Goal: Task Accomplishment & Management: Manage account settings

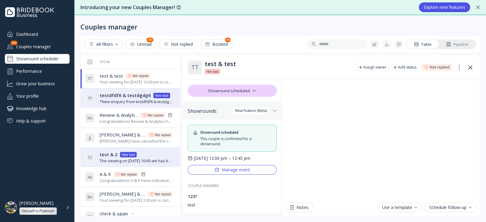
click at [470, 64] on button at bounding box center [470, 68] width 10 height 10
click at [55, 58] on div "Showround scheduler" at bounding box center [37, 59] width 65 height 10
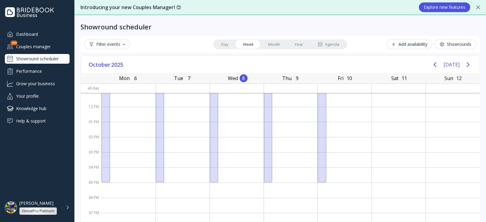
click at [113, 52] on div "Filter events Day Week Month Year Agenda Add availability Showrounds" at bounding box center [280, 44] width 399 height 17
click at [111, 47] on button "Filter events" at bounding box center [107, 44] width 46 height 10
click at [37, 46] on div "Couples manager" at bounding box center [37, 47] width 65 height 10
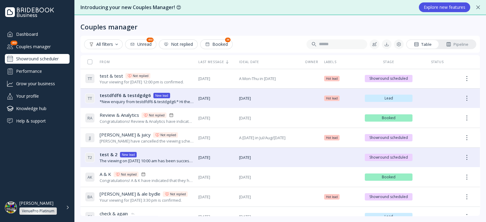
click at [109, 44] on div "All filters" at bounding box center [103, 44] width 29 height 5
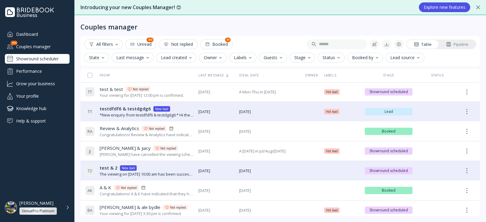
click at [176, 56] on div "Lead created" at bounding box center [176, 57] width 31 height 5
click at [223, 57] on button "Owner" at bounding box center [213, 58] width 28 height 10
click at [138, 61] on button "Last message" at bounding box center [132, 58] width 42 height 10
click at [322, 61] on button "Status" at bounding box center [331, 58] width 27 height 10
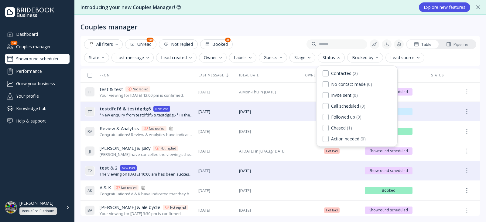
click at [322, 61] on button "Status" at bounding box center [331, 58] width 27 height 10
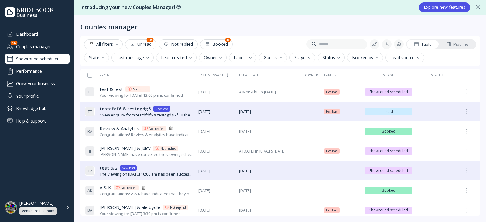
click at [365, 62] on button "Booked by" at bounding box center [365, 58] width 36 height 10
click at [279, 58] on div "Guests" at bounding box center [273, 57] width 19 height 5
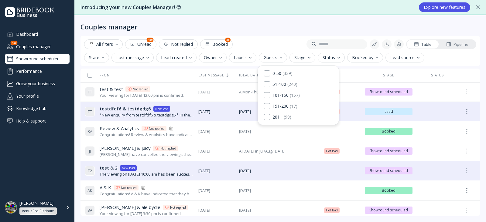
click at [45, 55] on div "Showround scheduler" at bounding box center [37, 59] width 65 height 10
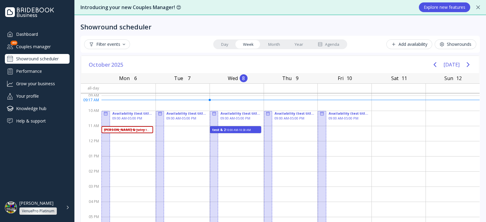
scroll to position [15, 0]
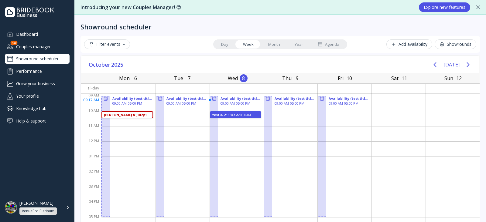
click at [111, 42] on div "Filter events" at bounding box center [107, 44] width 36 height 5
click at [49, 57] on div "Showround scheduler" at bounding box center [37, 59] width 65 height 10
click at [94, 40] on button "Filter events" at bounding box center [107, 44] width 46 height 10
click at [99, 42] on div "Filter events" at bounding box center [107, 44] width 36 height 5
click at [47, 45] on div "Couples manager" at bounding box center [37, 47] width 65 height 10
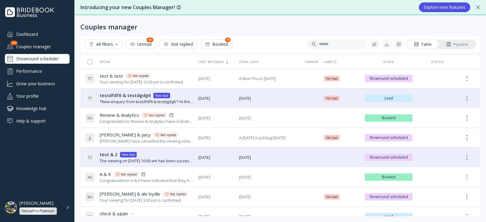
click at [116, 45] on div "All filters" at bounding box center [103, 44] width 29 height 5
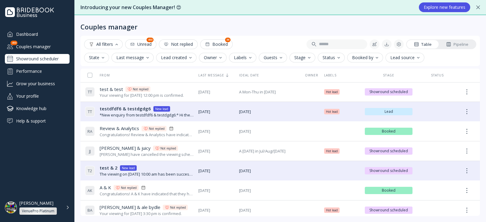
click at [102, 54] on button "State" at bounding box center [96, 58] width 25 height 10
click at [59, 60] on div "Showround scheduler" at bounding box center [37, 59] width 65 height 10
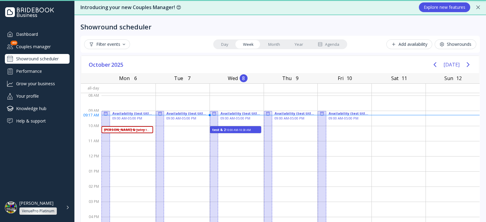
scroll to position [15, 0]
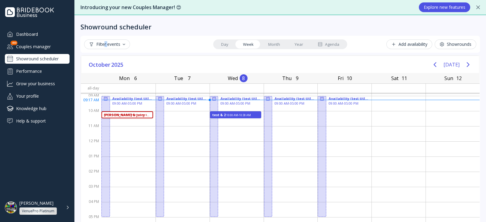
drag, startPoint x: 107, startPoint y: 51, endPoint x: 105, endPoint y: 46, distance: 5.7
click at [105, 46] on div "Filter events Day Week Month Year Agenda Add availability Showrounds" at bounding box center [280, 44] width 399 height 17
click at [105, 46] on div "Filter events" at bounding box center [107, 44] width 36 height 5
click at [97, 58] on div "Pending" at bounding box center [103, 59] width 24 height 5
click at [156, 40] on div "Filter events Day Week Month Year Agenda Add availability Showrounds" at bounding box center [280, 44] width 392 height 10
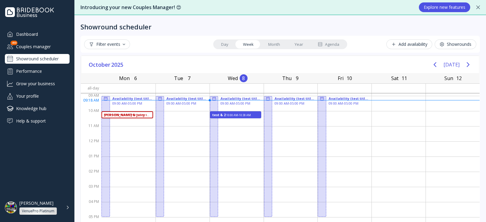
click at [118, 40] on button "Filter events" at bounding box center [107, 44] width 46 height 10
click at [113, 57] on div "Pending" at bounding box center [107, 59] width 17 height 5
click at [113, 57] on div "Pending" at bounding box center [107, 59] width 16 height 5
click at [157, 51] on div "Filter events Day Week Month Year Agenda Add availability Showrounds" at bounding box center [280, 44] width 399 height 17
click at [167, 52] on div "Filter events Day Week Month Year Agenda Add availability Showrounds" at bounding box center [280, 44] width 399 height 17
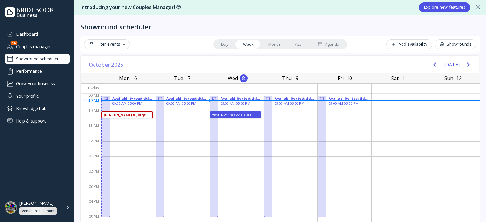
click at [110, 64] on span "October" at bounding box center [100, 64] width 22 height 9
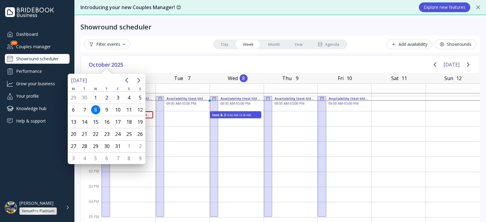
click at [161, 69] on div "[DATE] [DATE]" at bounding box center [280, 64] width 398 height 17
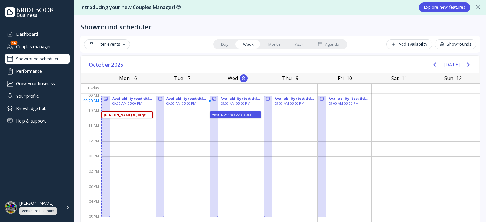
click at [329, 43] on div "Agenda" at bounding box center [329, 45] width 22 height 6
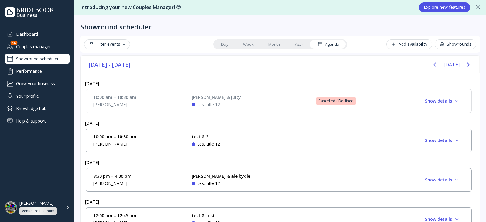
click at [431, 68] on icon "Previous page" at bounding box center [434, 64] width 7 height 7
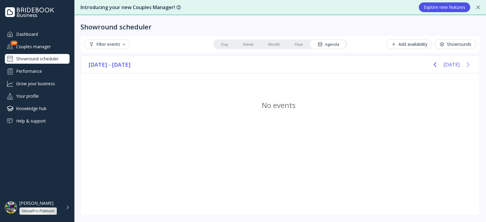
click at [471, 66] on icon "Next page" at bounding box center [467, 64] width 7 height 7
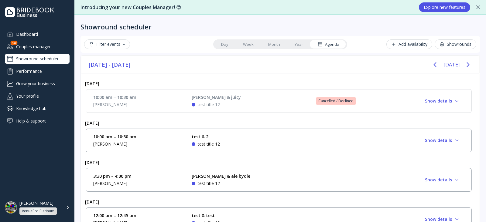
click at [247, 42] on link "Week" at bounding box center [248, 44] width 25 height 9
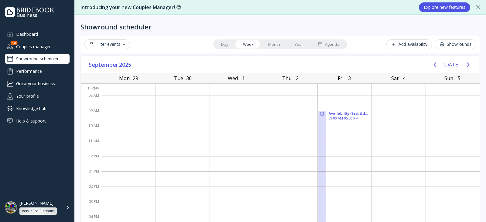
click at [310, 65] on div "[DATE] [DATE]" at bounding box center [280, 64] width 398 height 17
click at [464, 67] on icon "Next page" at bounding box center [467, 64] width 7 height 7
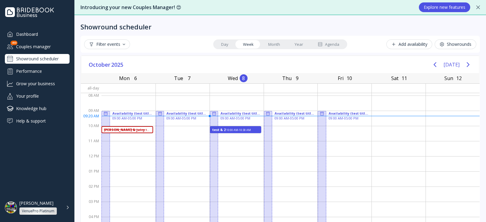
click at [306, 61] on div "[DATE] [DATE]" at bounding box center [280, 64] width 398 height 17
click at [160, 63] on div "[DATE] [DATE]" at bounding box center [280, 64] width 398 height 17
click at [153, 63] on div "[DATE] [DATE]" at bounding box center [280, 64] width 398 height 17
click at [311, 63] on div "[DATE] [DATE]" at bounding box center [280, 64] width 398 height 17
click at [214, 66] on div "[DATE] [DATE]" at bounding box center [280, 64] width 398 height 17
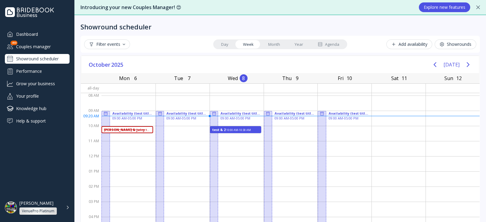
click at [278, 63] on div "[DATE] [DATE]" at bounding box center [280, 64] width 398 height 17
click at [330, 40] on link "Agenda" at bounding box center [328, 44] width 36 height 9
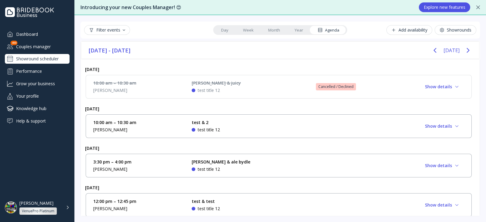
scroll to position [0, 0]
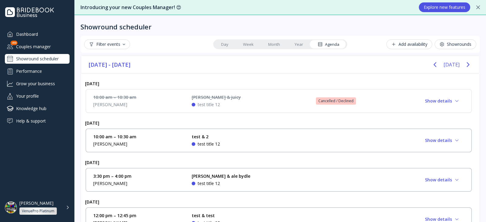
click at [248, 46] on link "Week" at bounding box center [248, 44] width 25 height 9
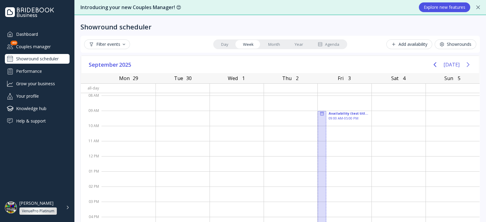
click at [464, 66] on icon "Next page" at bounding box center [467, 64] width 7 height 7
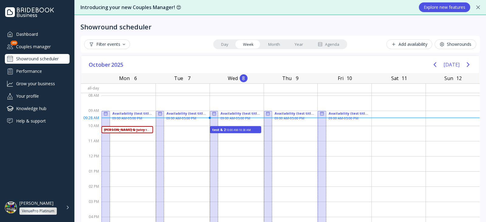
click at [32, 50] on div "Couples manager" at bounding box center [37, 47] width 65 height 10
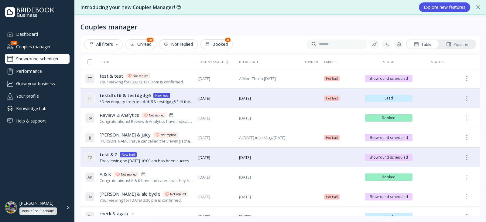
click at [110, 42] on div "All filters" at bounding box center [103, 44] width 29 height 5
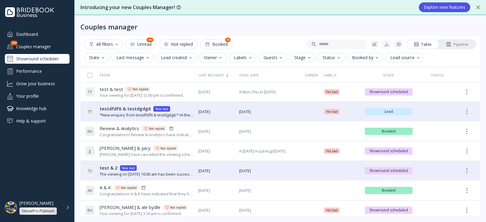
click at [295, 62] on button "Stage" at bounding box center [303, 58] width 26 height 10
